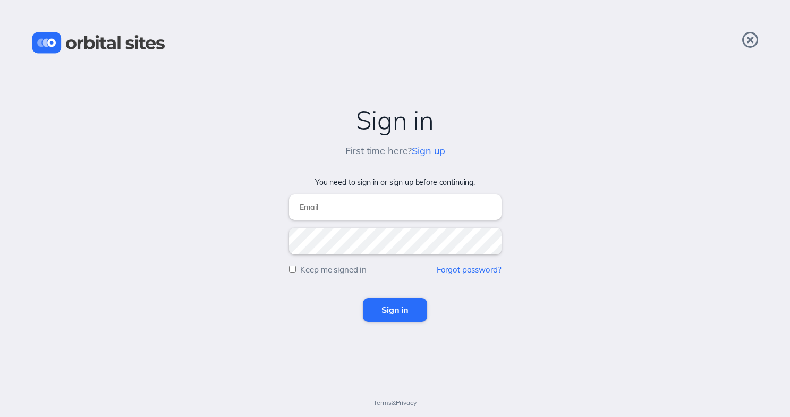
type input "josh@anthemchurch.org"
click at [395, 310] on input "Sign in" at bounding box center [395, 309] width 64 height 23
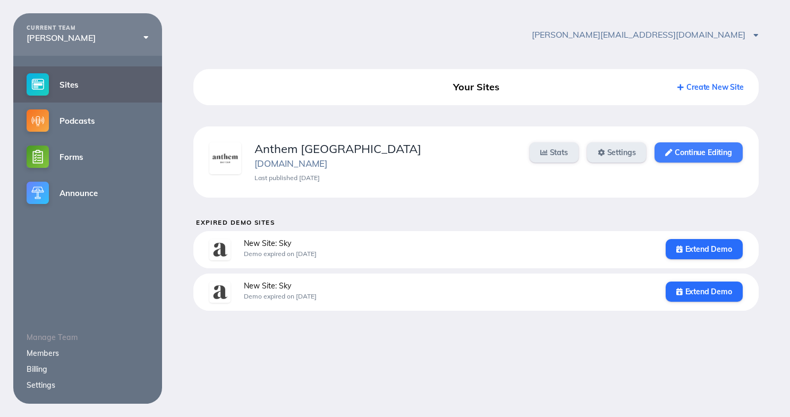
click at [715, 158] on link "Continue Editing" at bounding box center [698, 152] width 88 height 20
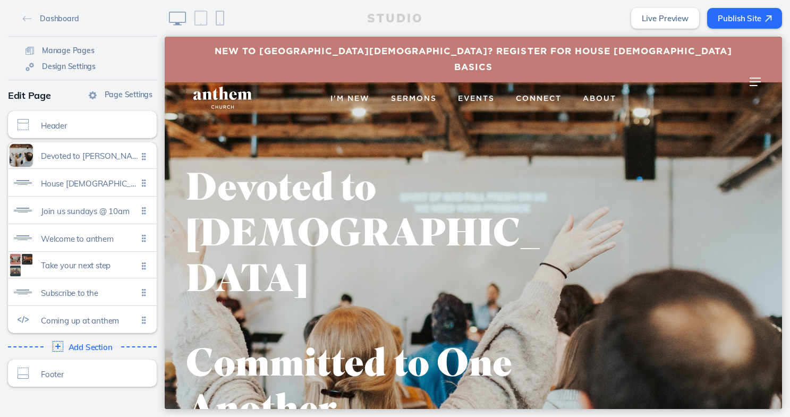
click at [740, 17] on button "Publish Site" at bounding box center [744, 18] width 75 height 21
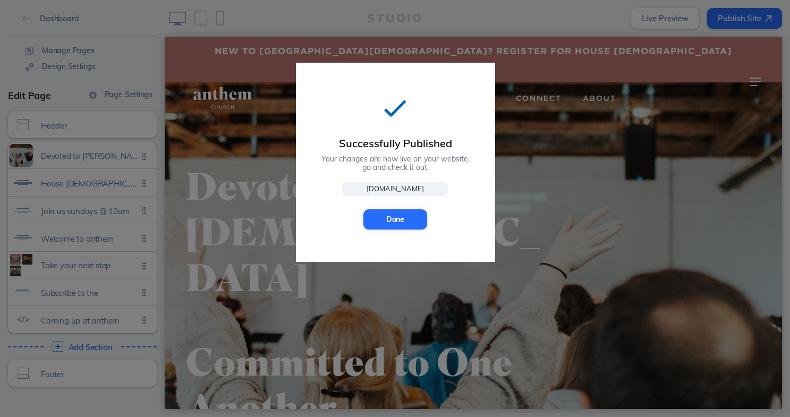
click at [409, 187] on link "www.anthemdenver.org" at bounding box center [395, 189] width 106 height 14
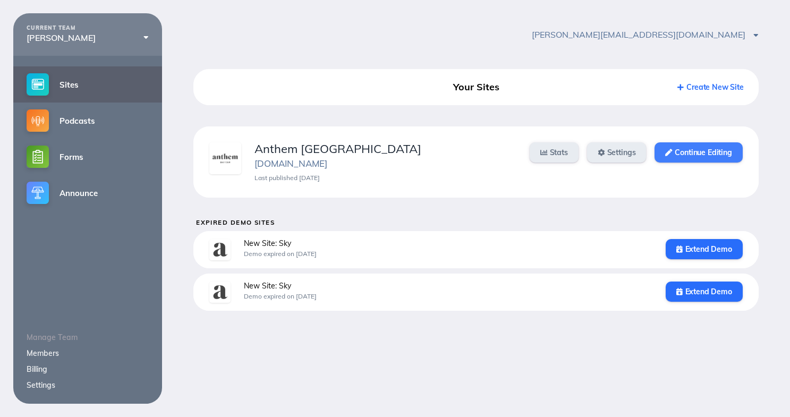
click at [713, 153] on link "Continue Editing" at bounding box center [698, 152] width 88 height 20
click at [709, 150] on link "Continue Editing" at bounding box center [698, 152] width 88 height 20
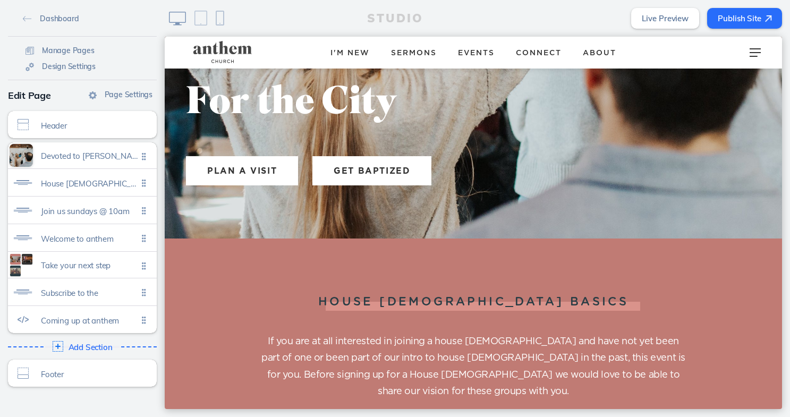
scroll to position [491, 0]
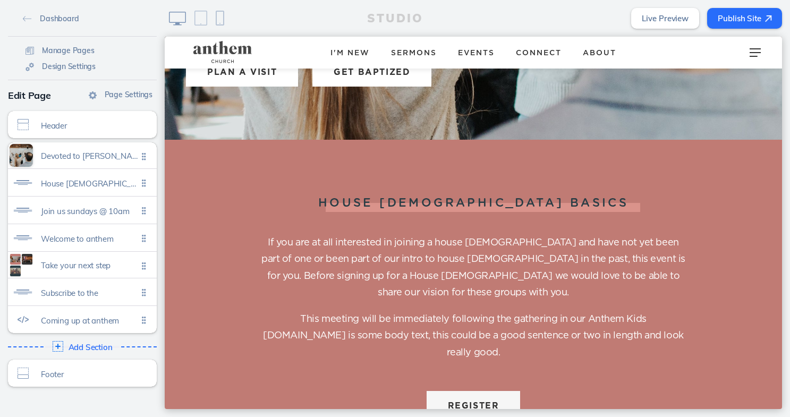
click at [460, 391] on button "register" at bounding box center [473, 405] width 94 height 29
click at [533, 50] on span "Connect" at bounding box center [539, 52] width 46 height 7
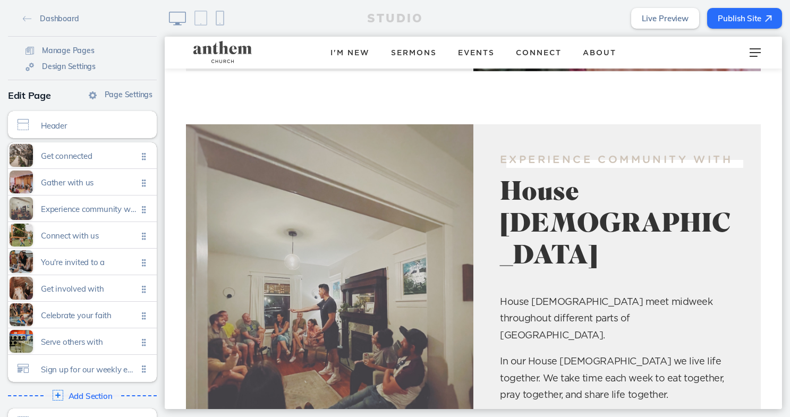
scroll to position [830, 0]
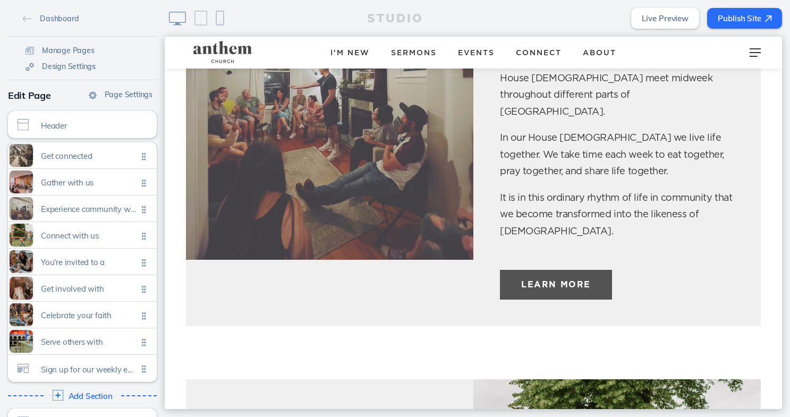
click at [579, 270] on button "Learn more" at bounding box center [556, 284] width 112 height 29
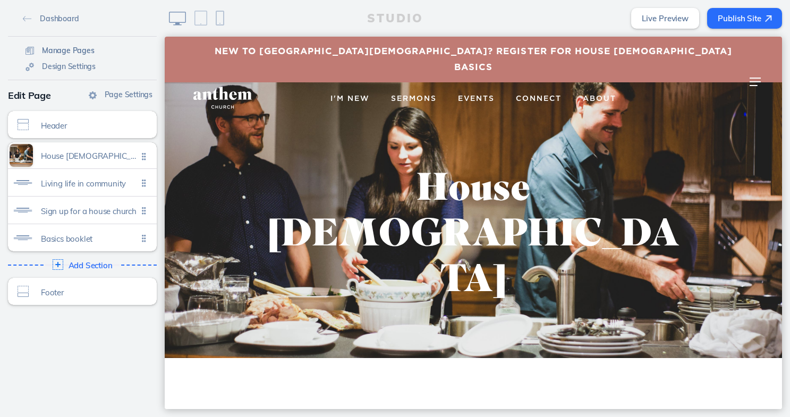
click at [72, 49] on span "Manage Pages" at bounding box center [68, 51] width 53 height 10
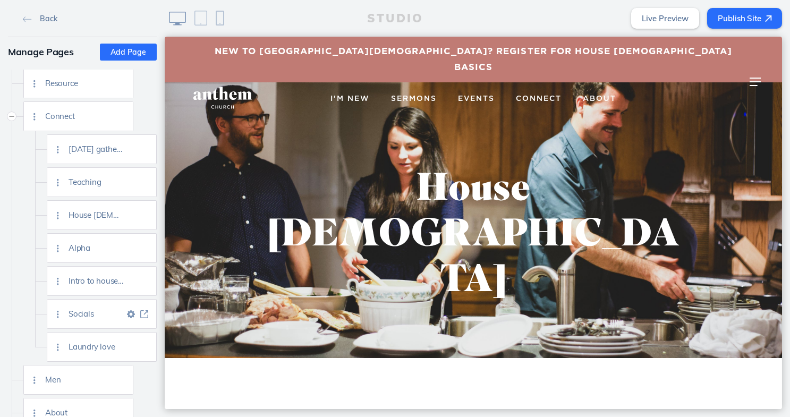
scroll to position [222, 0]
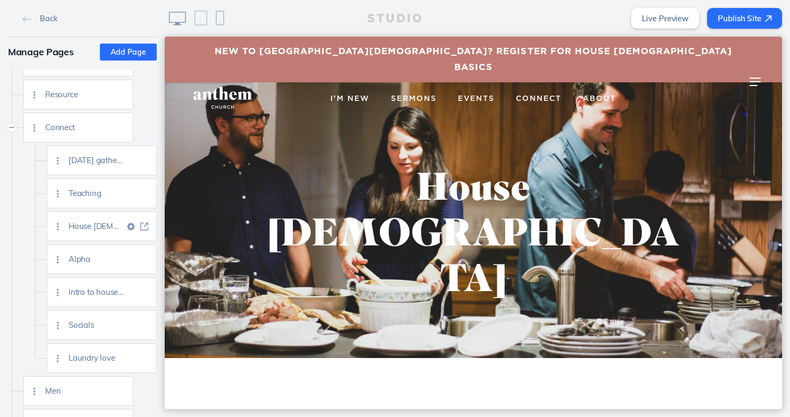
click at [127, 225] on img at bounding box center [131, 226] width 8 height 8
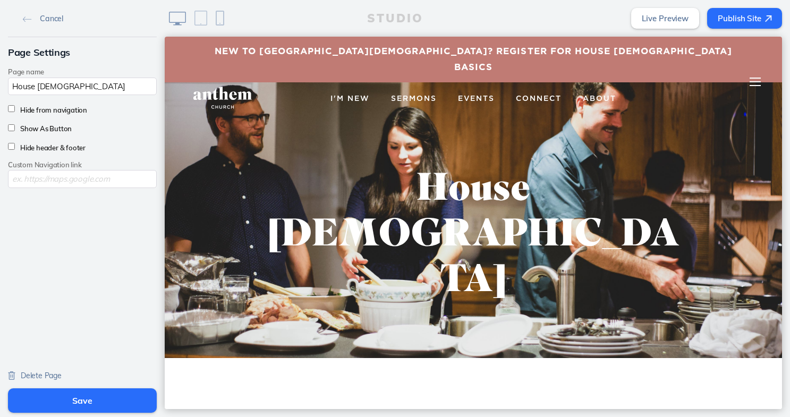
click at [755, 76] on div at bounding box center [755, 82] width 42 height 32
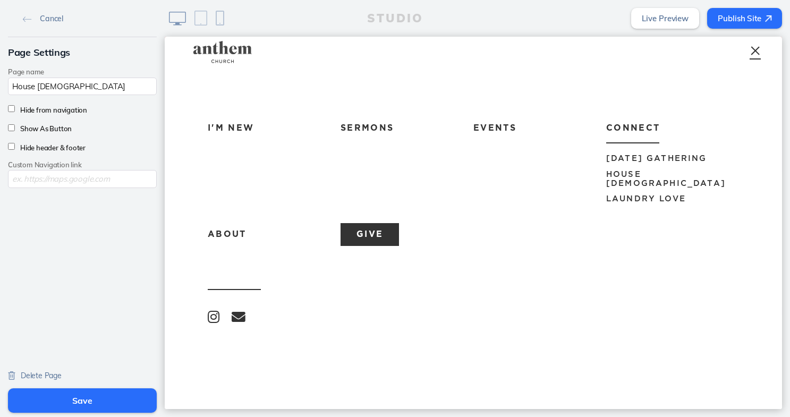
click at [96, 405] on button "Save" at bounding box center [82, 400] width 149 height 24
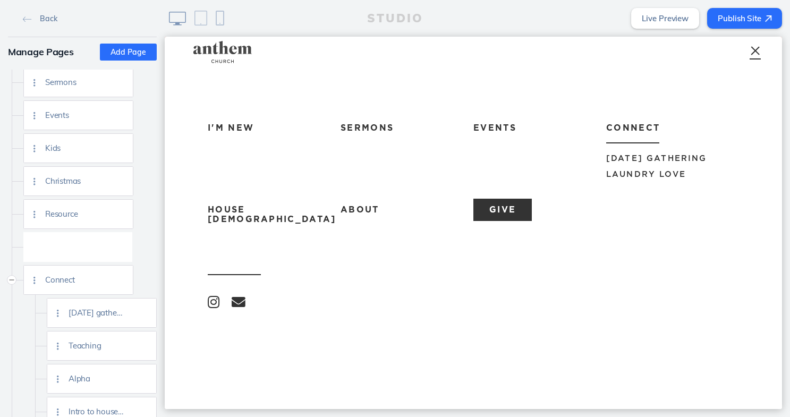
scroll to position [37, 0]
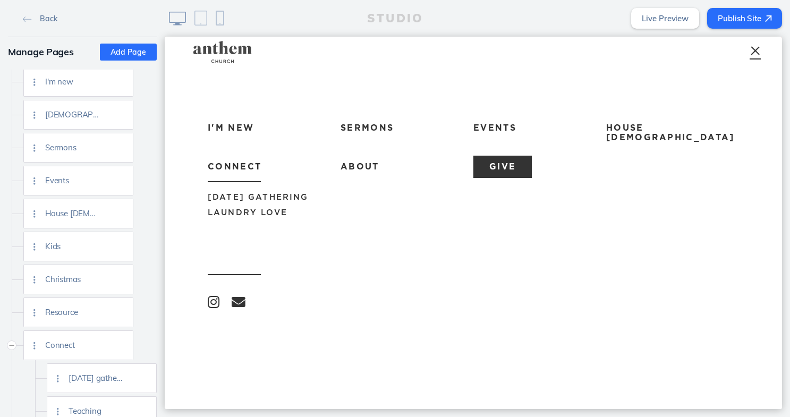
click at [756, 52] on span at bounding box center [755, 50] width 8 height 8
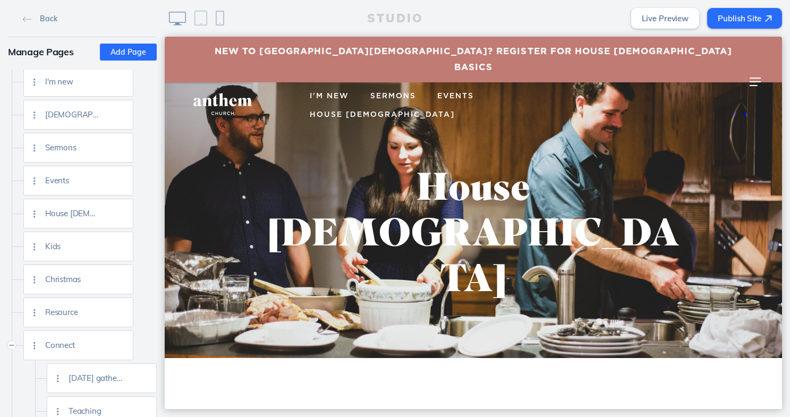
click at [745, 13] on button "Publish Site" at bounding box center [744, 18] width 75 height 21
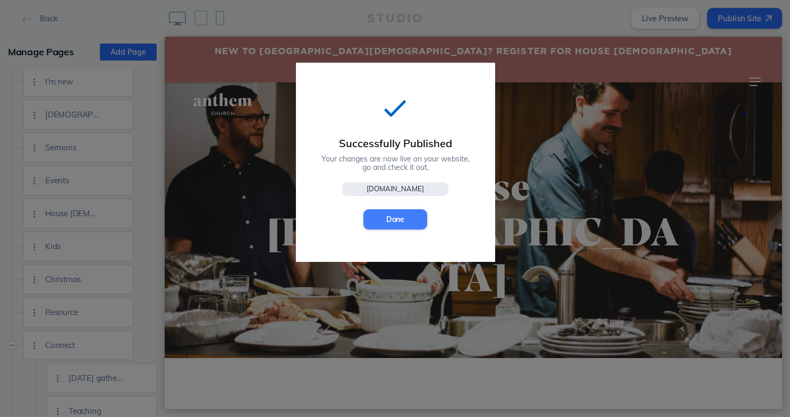
click at [398, 222] on button "Done" at bounding box center [395, 219] width 64 height 20
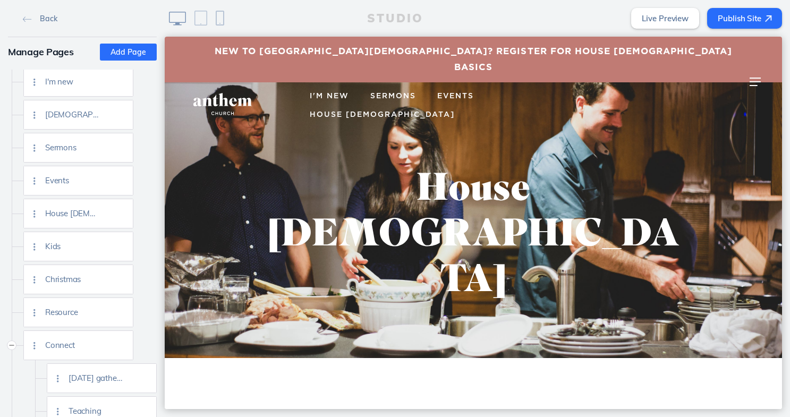
click at [237, 92] on img at bounding box center [222, 104] width 73 height 24
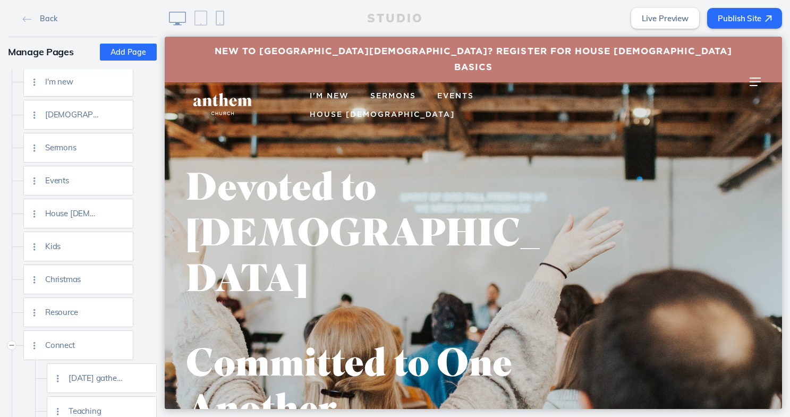
click at [455, 111] on span "House [DEMOGRAPHIC_DATA]" at bounding box center [382, 114] width 145 height 7
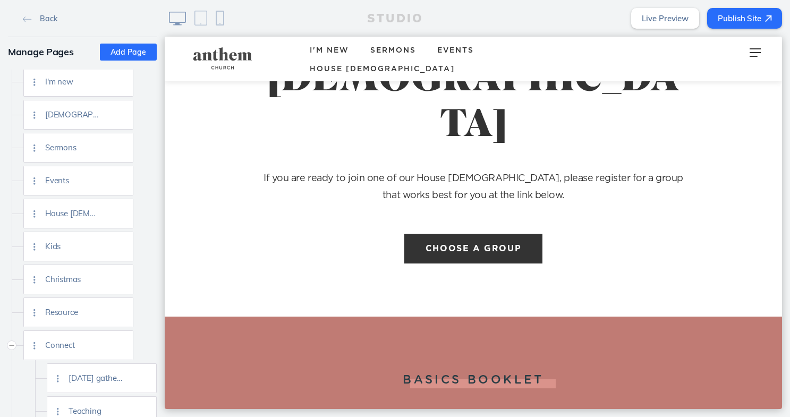
scroll to position [979, 0]
